Goal: Task Accomplishment & Management: Complete application form

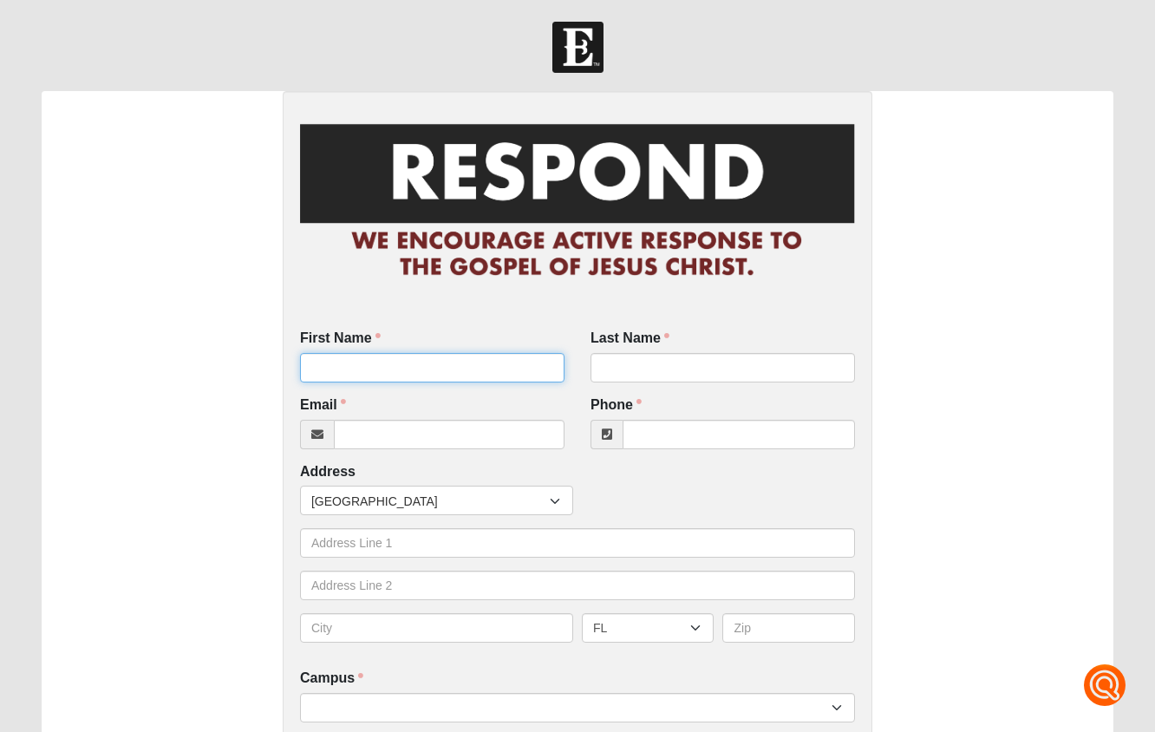
click at [344, 370] on input "First Name" at bounding box center [432, 367] width 264 height 29
click at [434, 369] on input "First Name" at bounding box center [432, 367] width 264 height 29
click at [325, 358] on input "First Name" at bounding box center [432, 367] width 264 height 29
